Goal: Transaction & Acquisition: Register for event/course

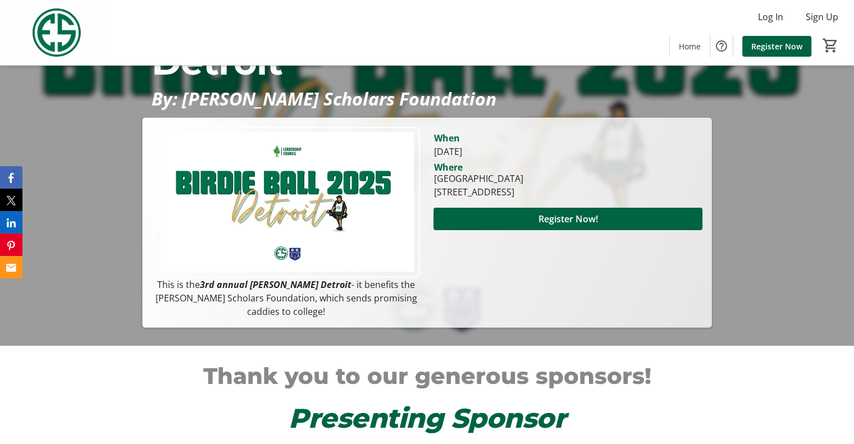
scroll to position [33, 0]
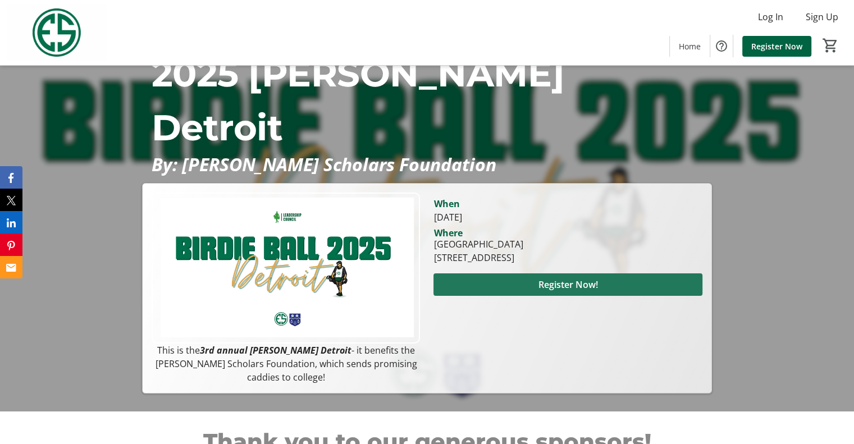
click at [566, 291] on span "Register Now!" at bounding box center [567, 284] width 59 height 13
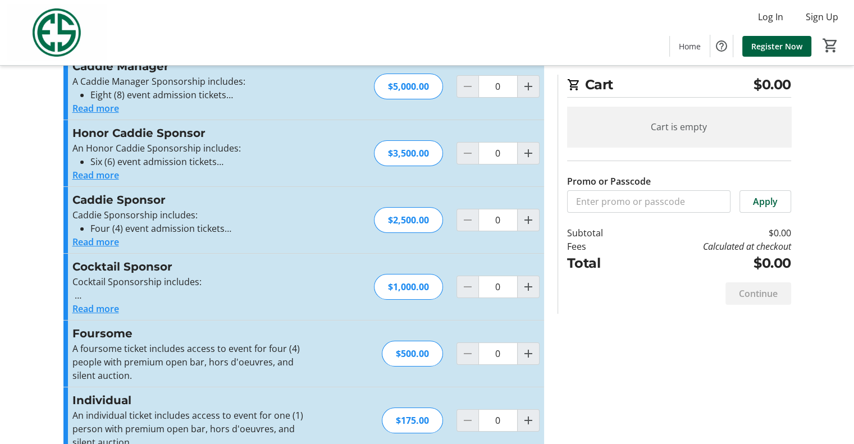
scroll to position [62, 0]
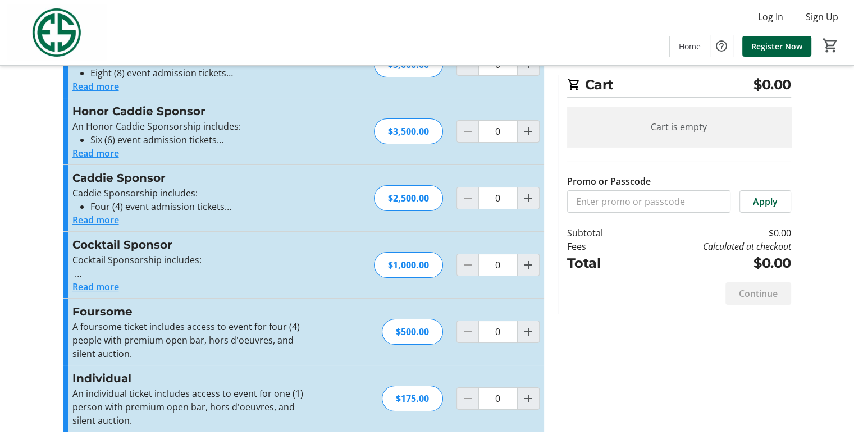
click at [104, 285] on button "Read more" at bounding box center [95, 286] width 47 height 13
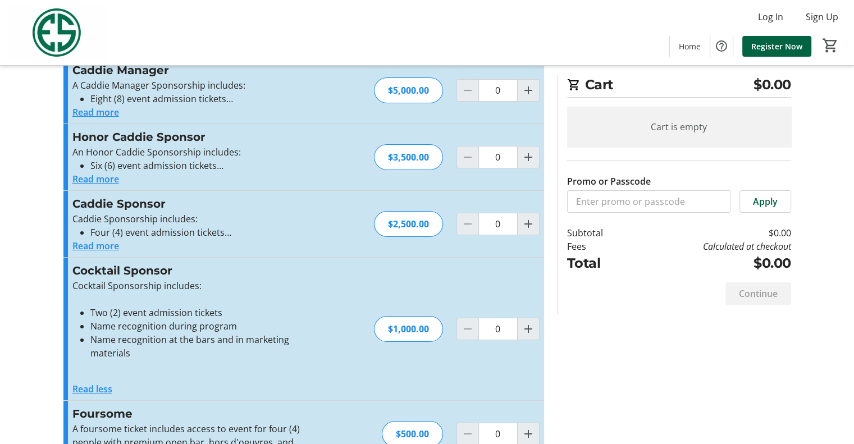
scroll to position [138, 0]
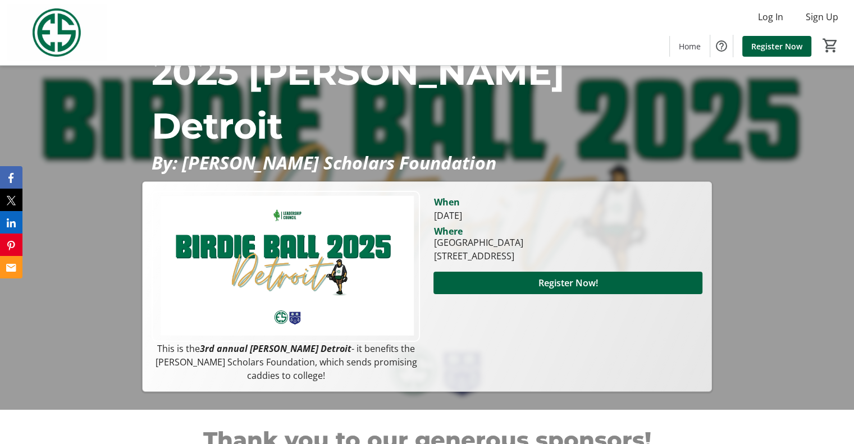
scroll to position [33, 0]
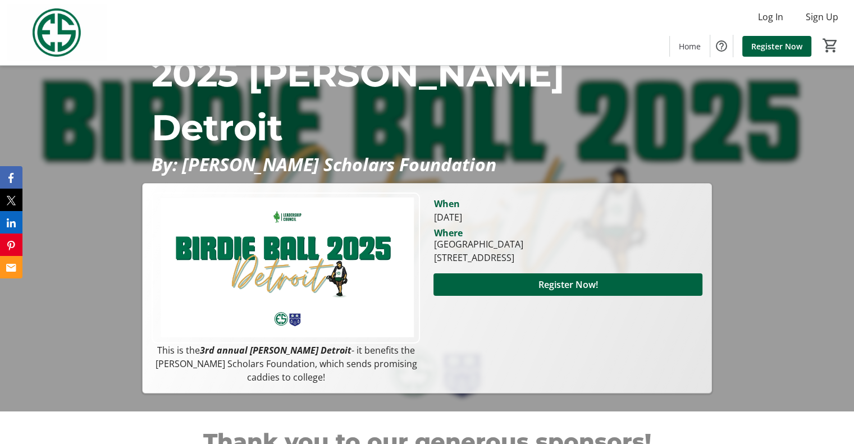
click at [286, 154] on p "2025 [PERSON_NAME] Detroit" at bounding box center [426, 101] width 551 height 108
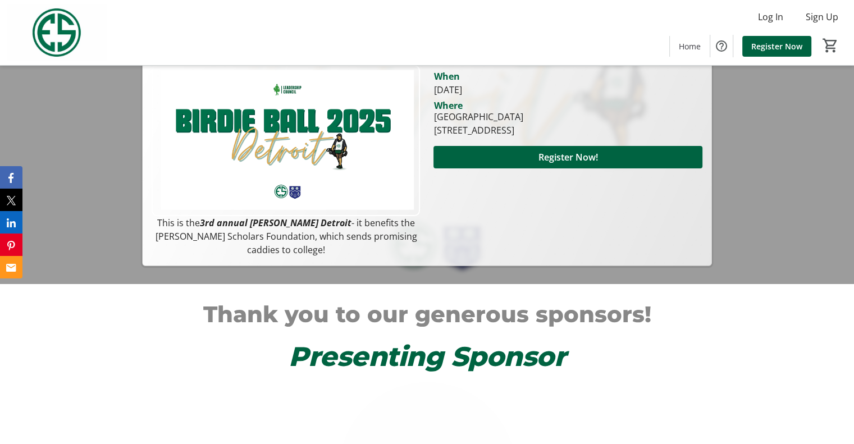
scroll to position [0, 0]
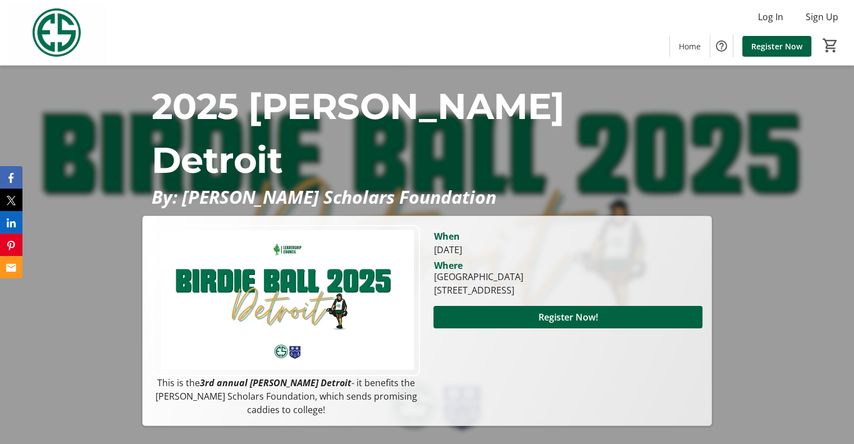
click at [56, 35] on img at bounding box center [57, 32] width 100 height 56
click at [693, 51] on span "Home" at bounding box center [690, 46] width 22 height 12
